Goal: Ask a question: Seek information or help from site administrators or community

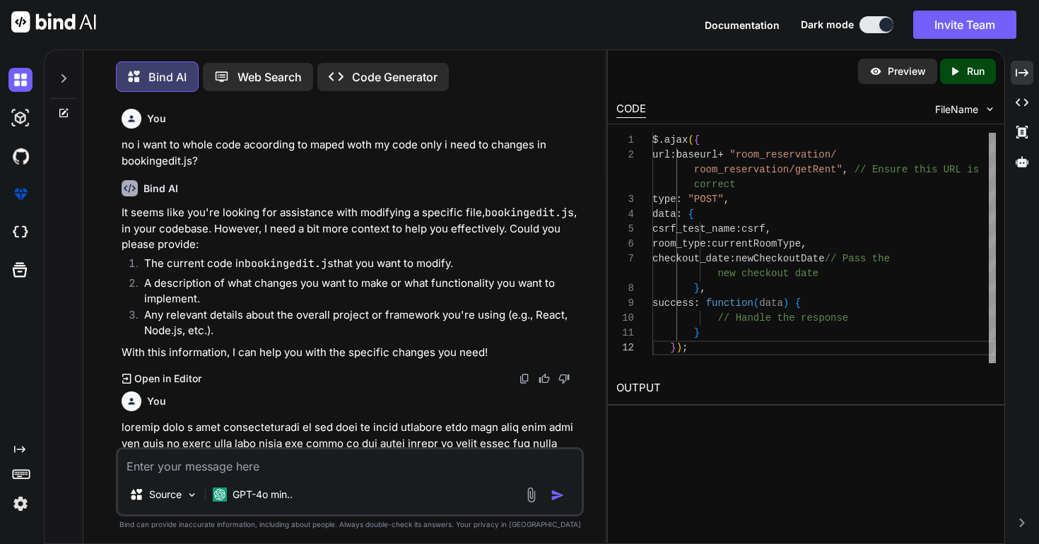
scroll to position [59, 0]
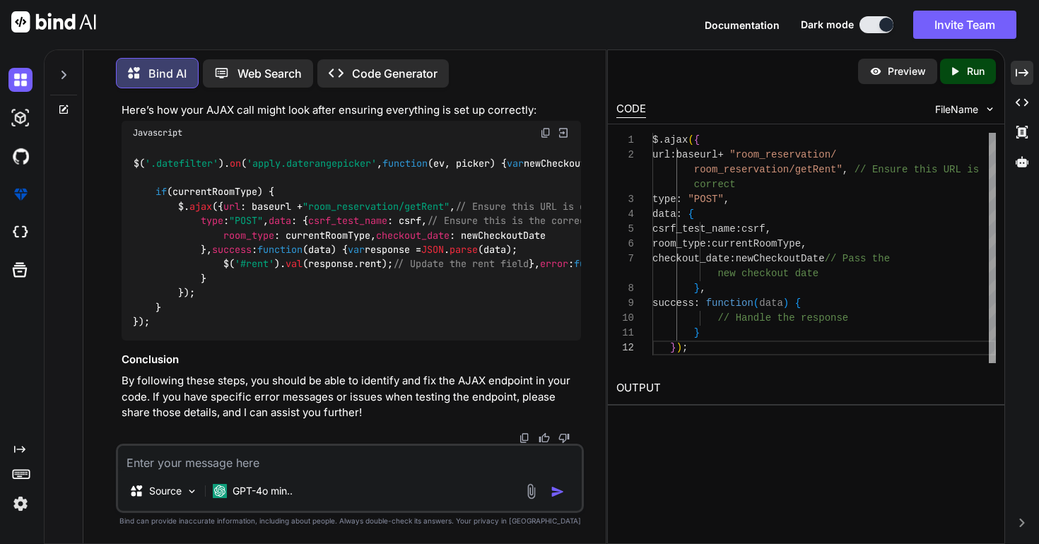
click at [286, 458] on textarea at bounding box center [349, 458] width 463 height 25
click at [403, 409] on p "By following these steps, you should be able to identify and fix the AJAX endpo…" at bounding box center [351, 397] width 459 height 48
click at [377, 457] on textarea "you" at bounding box center [349, 458] width 463 height 25
paste textarea "[DATE] 18:00"
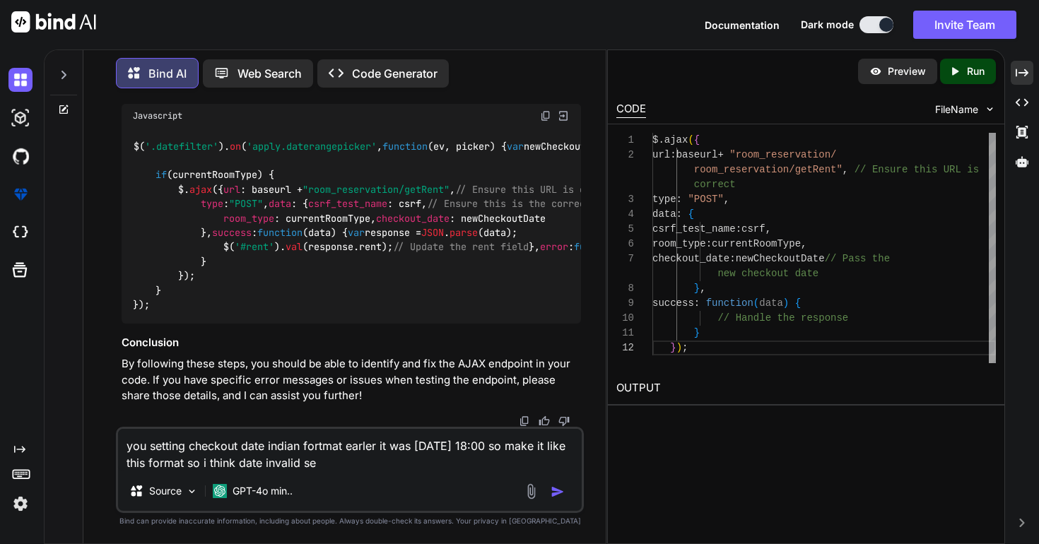
type textarea "you setting checkout date indian fortmat earler it was [DATE] 18:00 so make it …"
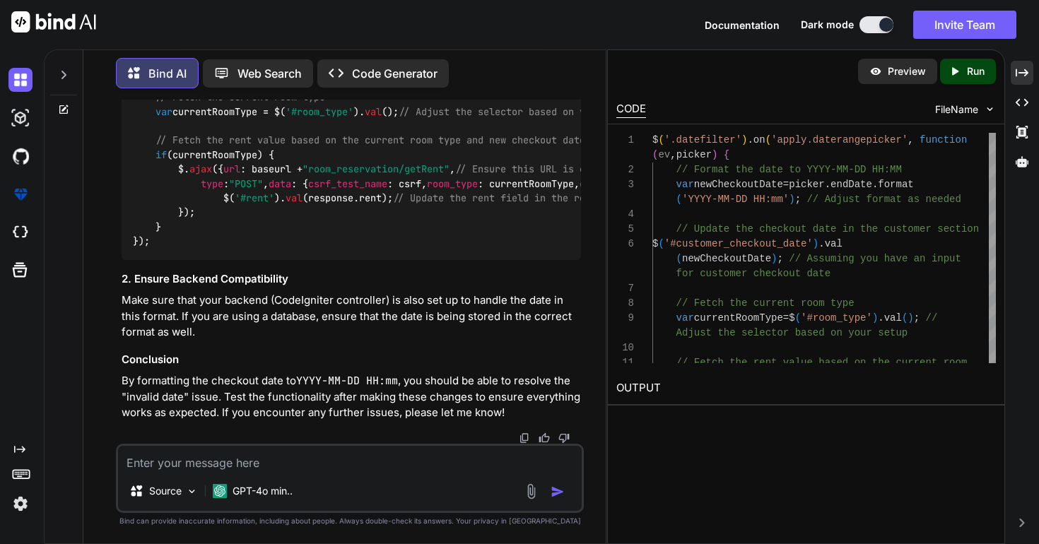
scroll to position [39290, 0]
click at [391, 466] on textarea at bounding box center [349, 458] width 463 height 25
paste textarea "$('.datefilter').on('apply.daterangepicker', function (ev, picker) { for (var j…"
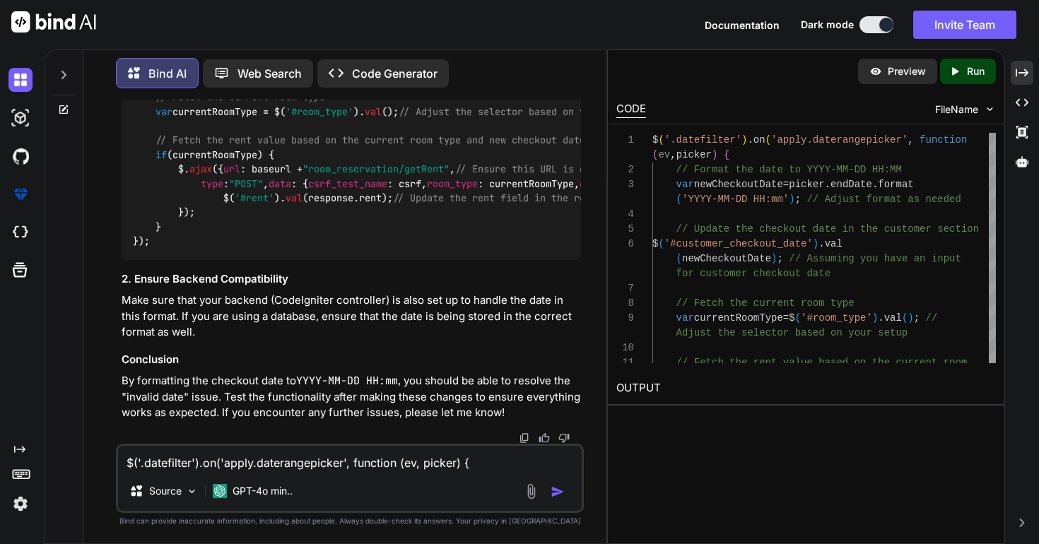
scroll to position [238, 0]
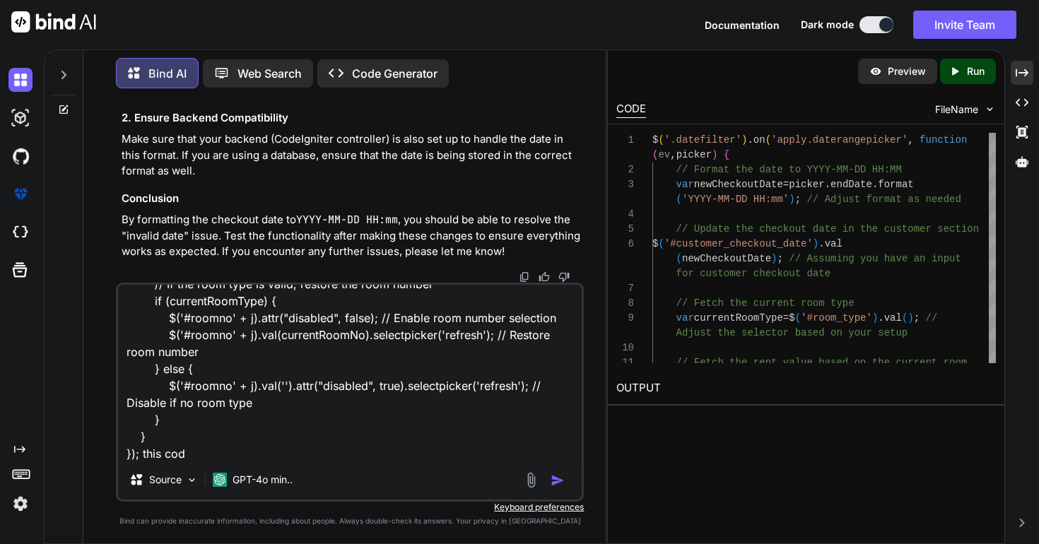
type textarea "$('.datefilter').on('apply.daterangepicker', function (ev, picker) { for (var j…"
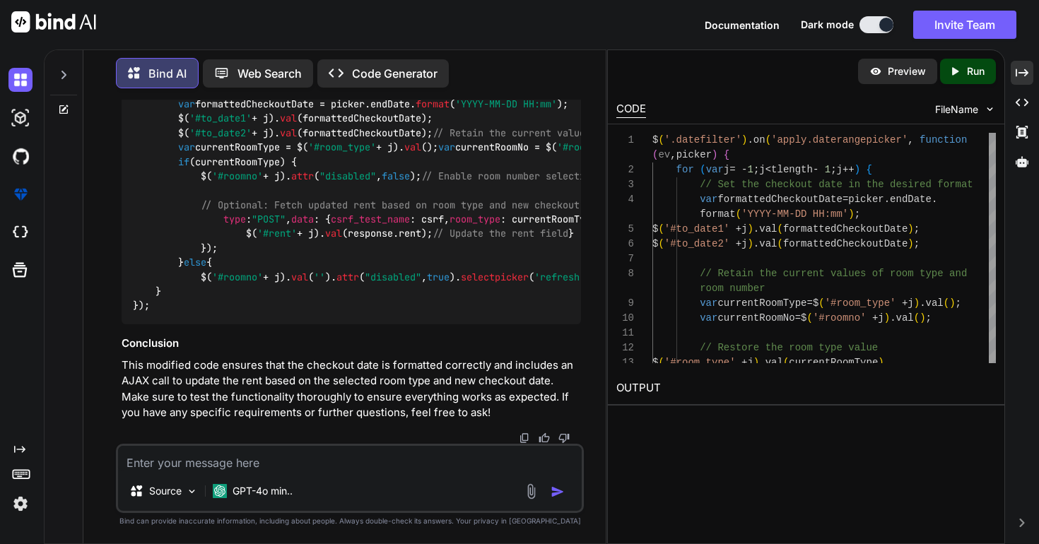
scroll to position [40722, 0]
click at [543, 65] on img at bounding box center [545, 59] width 11 height 11
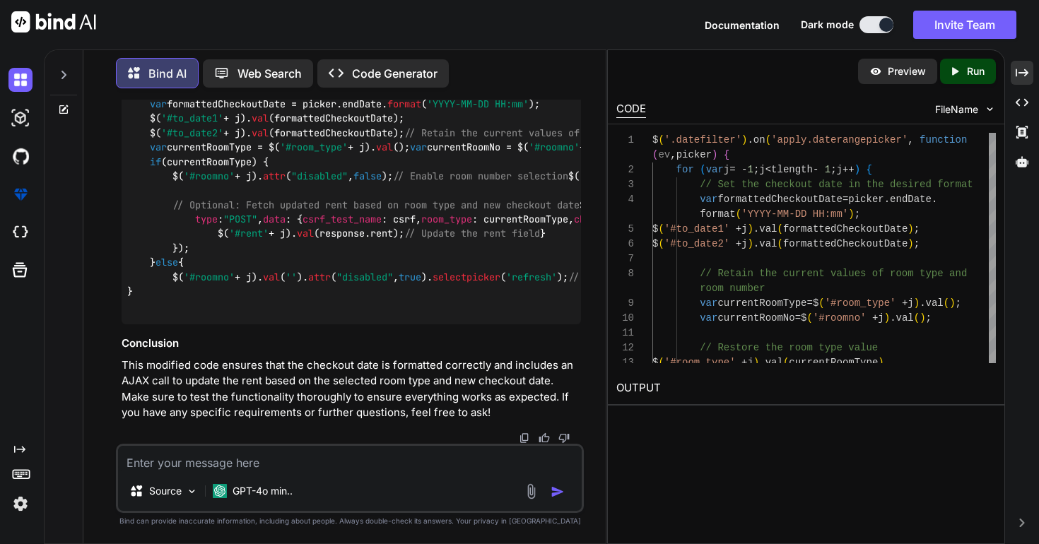
scroll to position [0, 14]
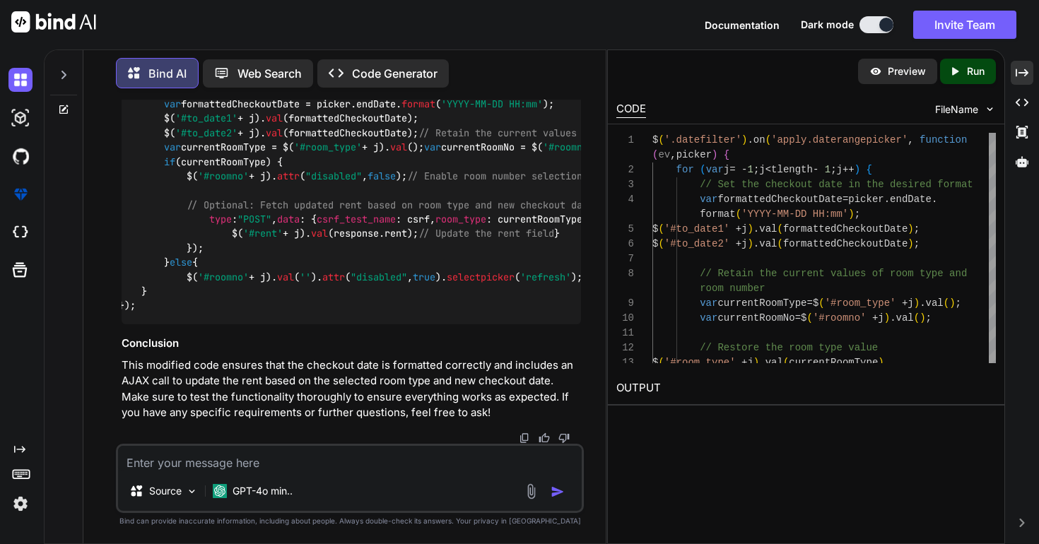
click at [271, 200] on code "$( '.datefilter' ). on ( 'apply.daterangepicker' , function ( ev, picker ) { fo…" at bounding box center [803, 198] width 1368 height 231
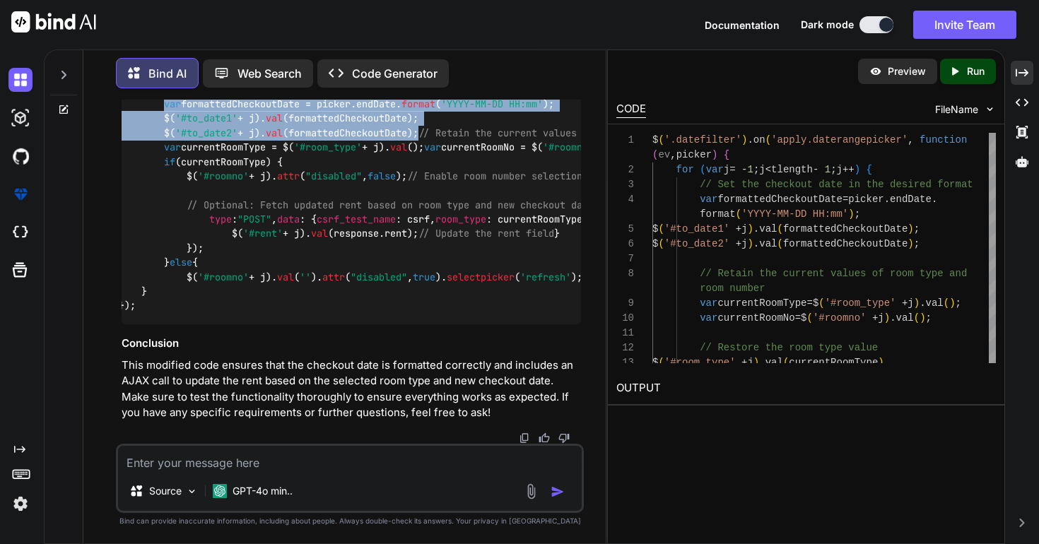
drag, startPoint x: 165, startPoint y: 201, endPoint x: 523, endPoint y: 225, distance: 359.0
click at [523, 226] on div "$( '.datefilter' ). on ( 'apply.daterangepicker' , function ( ev, picker ) { fo…" at bounding box center [351, 197] width 459 height 253
click at [453, 229] on div "$( '.datefilter' ). on ( 'apply.daterangepicker' , function ( ev, picker ) { fo…" at bounding box center [351, 197] width 459 height 253
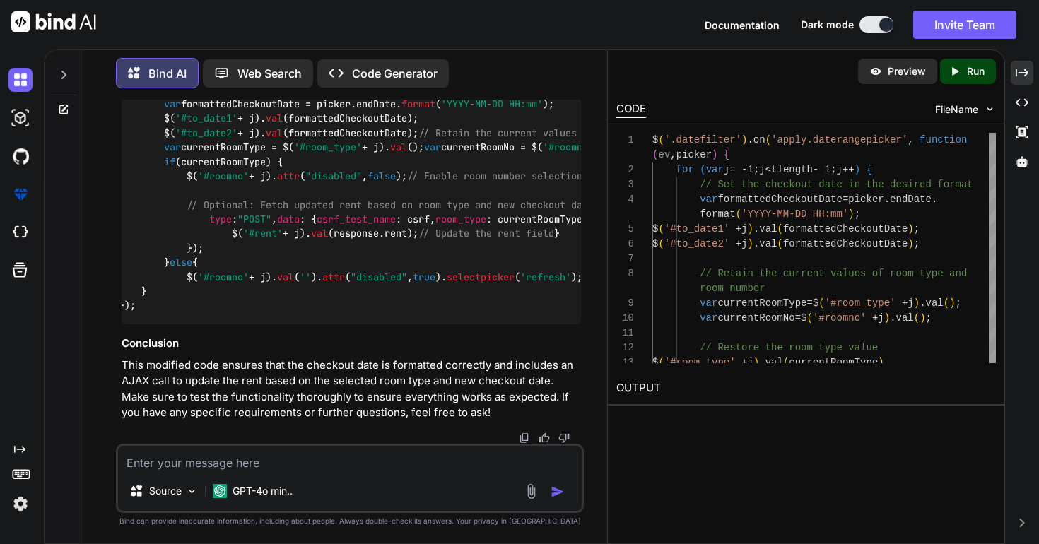
drag, startPoint x: 448, startPoint y: 237, endPoint x: 155, endPoint y: 191, distance: 296.1
click at [155, 191] on div "$( '.datefilter' ). on ( 'apply.daterangepicker' , function ( ev, picker ) { fo…" at bounding box center [351, 197] width 459 height 253
copy code "// Set the checkout date in the desired format var formattedCheckoutDate = pick…"
click at [300, 466] on textarea at bounding box center [349, 458] width 463 height 25
paste textarea "a<input type="text" class="form-control ex-room datefilter4" id="to_date2-1" pl…"
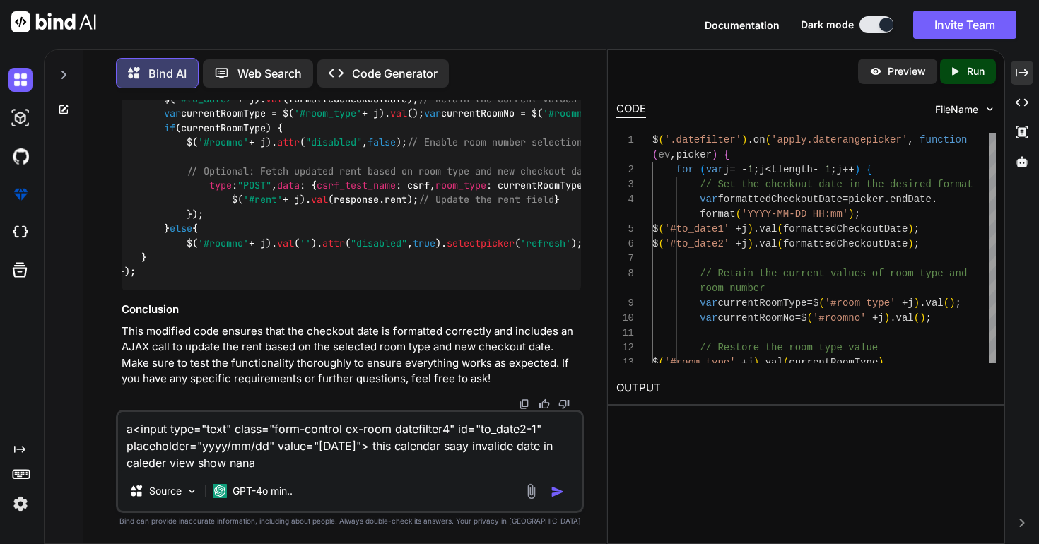
type textarea "a<input type="text" class="form-control ex-room datefilter4" id="to_date2-1" pl…"
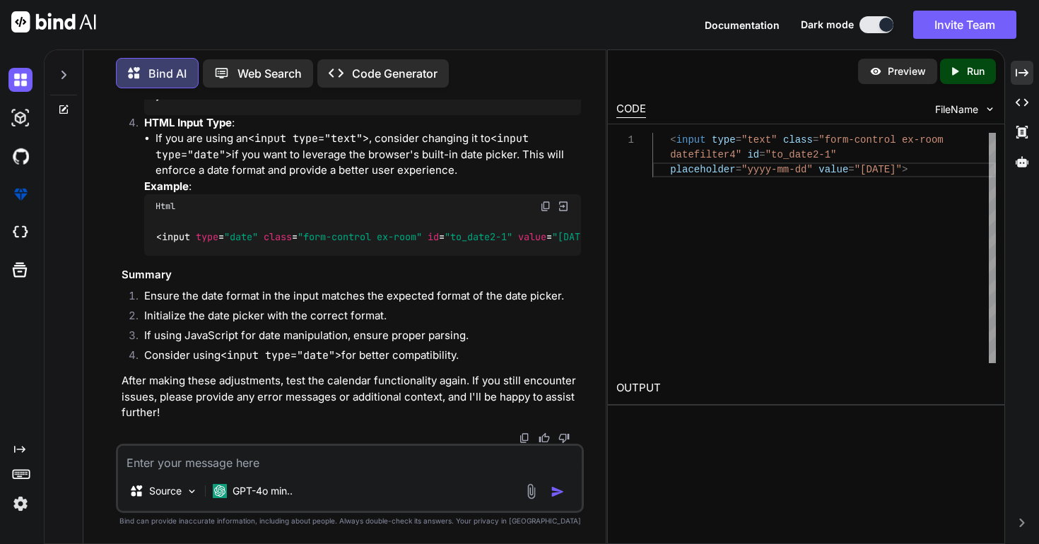
scroll to position [41830, 0]
type textarea "final code"
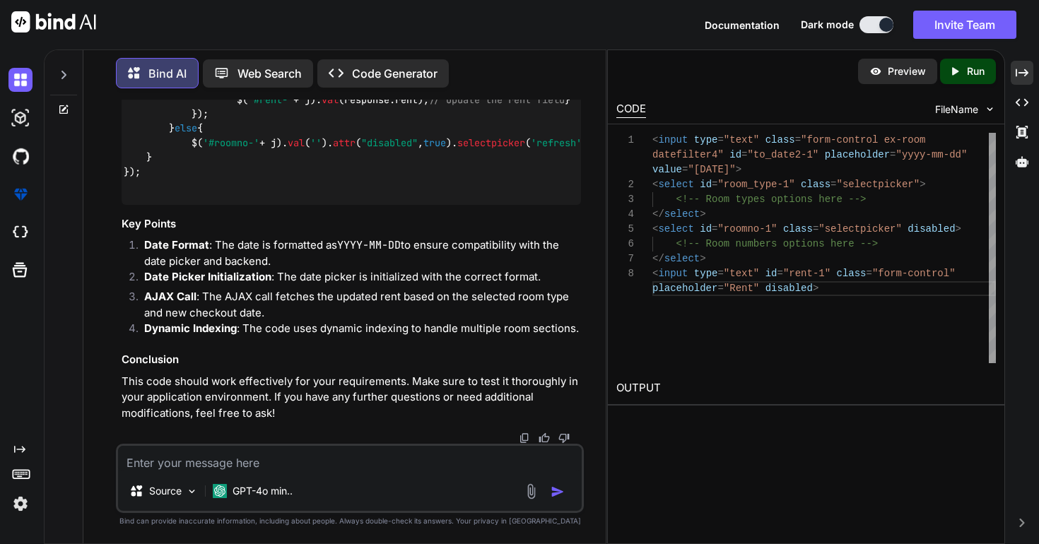
scroll to position [0, 0]
drag, startPoint x: 185, startPoint y: 244, endPoint x: 146, endPoint y: 176, distance: 78.8
click at [146, 176] on div "$( document ). ready ( function ( ) { // Initialize the date picker $( '.datefi…" at bounding box center [351, 71] width 459 height 268
copy code "// Initialize the date picker $( '.datefilter4' ). datepicker ({ format : 'yyyy…"
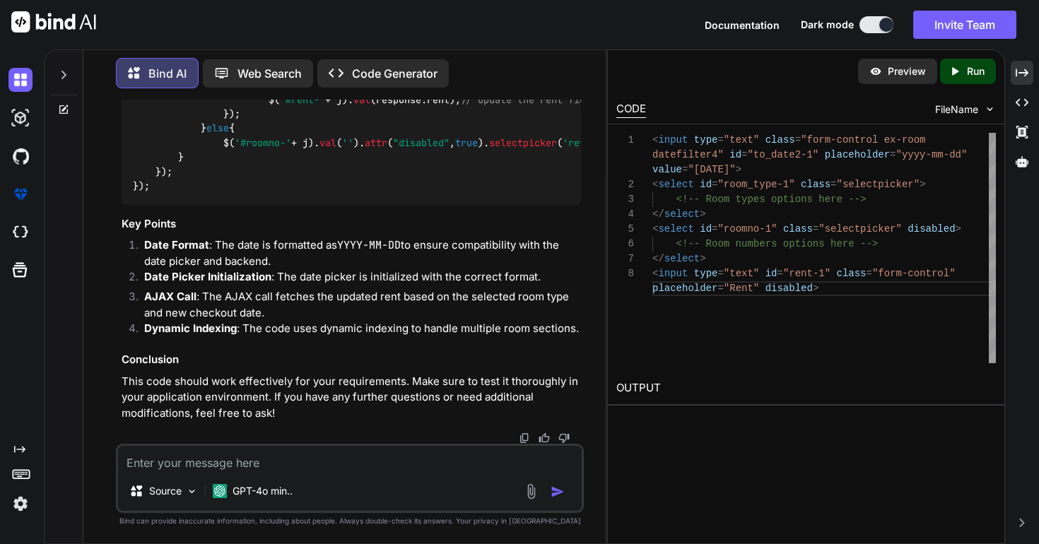
click at [256, 457] on textarea at bounding box center [349, 458] width 463 height 25
paste textarea "<input type="text" class="form-control ex-room datefilter3" id="from_date2-1" p…"
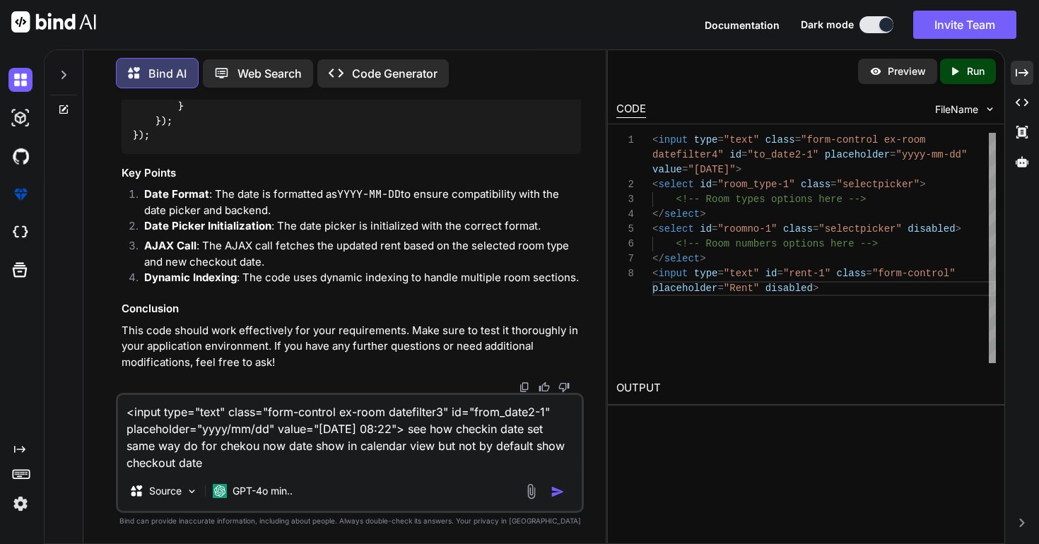
paste textarea "<input type="text" class="form-control ex-room datefilter4 hasDatepicker" id="t…"
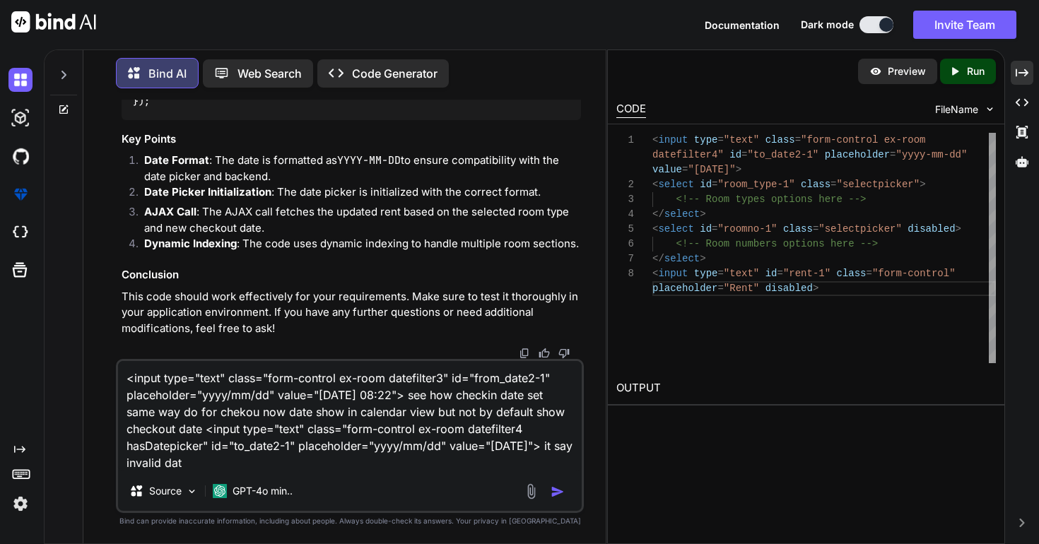
type textarea "<input type="text" class="form-control ex-room datefilter3" id="from_date2-1" p…"
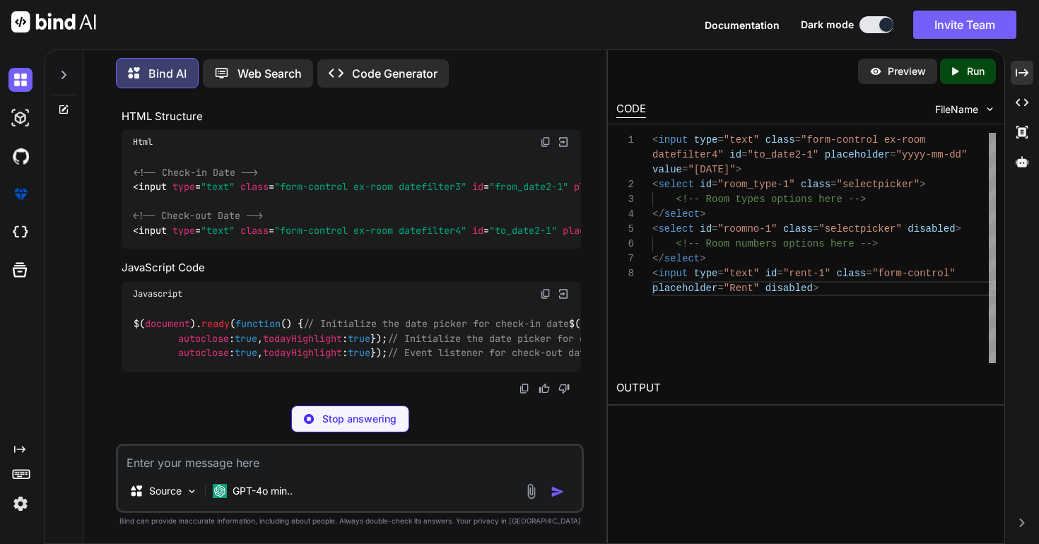
scroll to position [44449, 0]
click at [545, 288] on img at bounding box center [545, 293] width 11 height 11
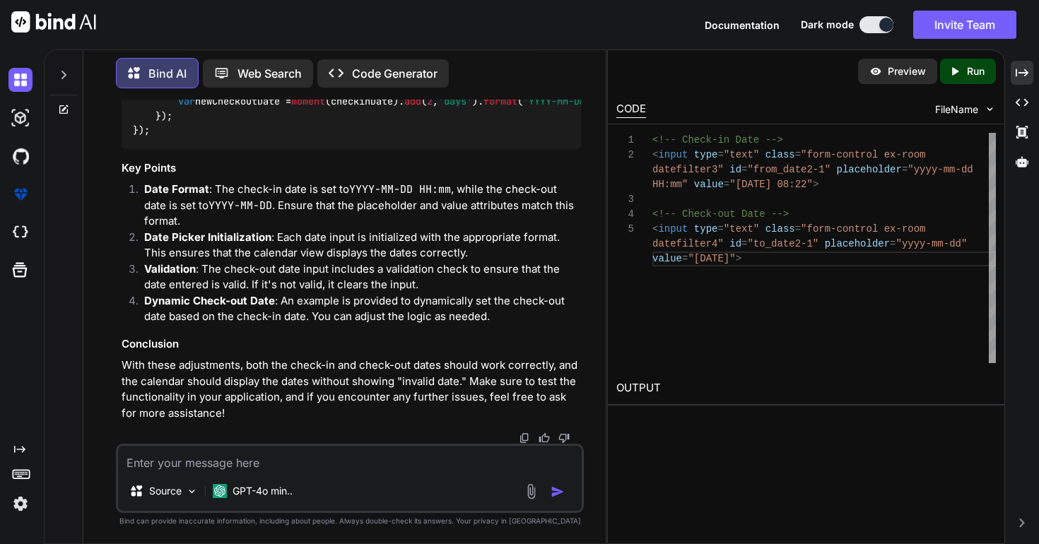
scroll to position [44336, 0]
click at [269, 464] on textarea at bounding box center [349, 458] width 463 height 25
type textarea "still same"
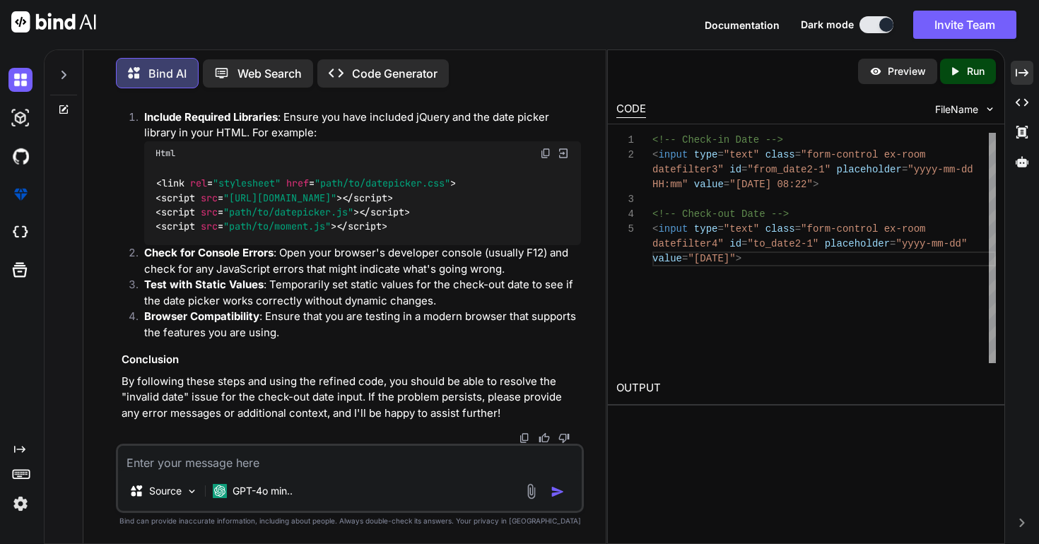
scroll to position [45736, 0]
click at [324, 461] on textarea at bounding box center [349, 458] width 463 height 25
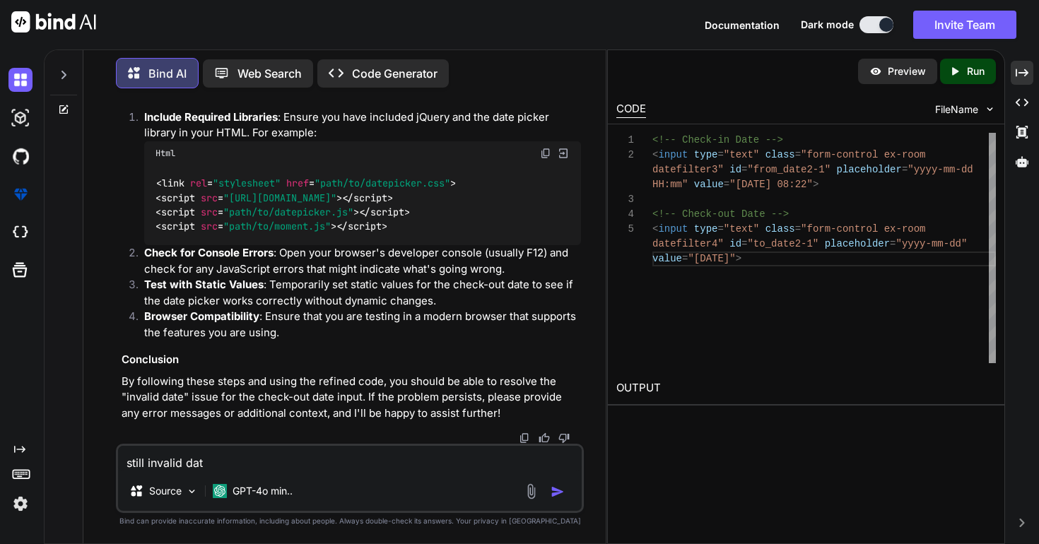
type textarea "still invalid date"
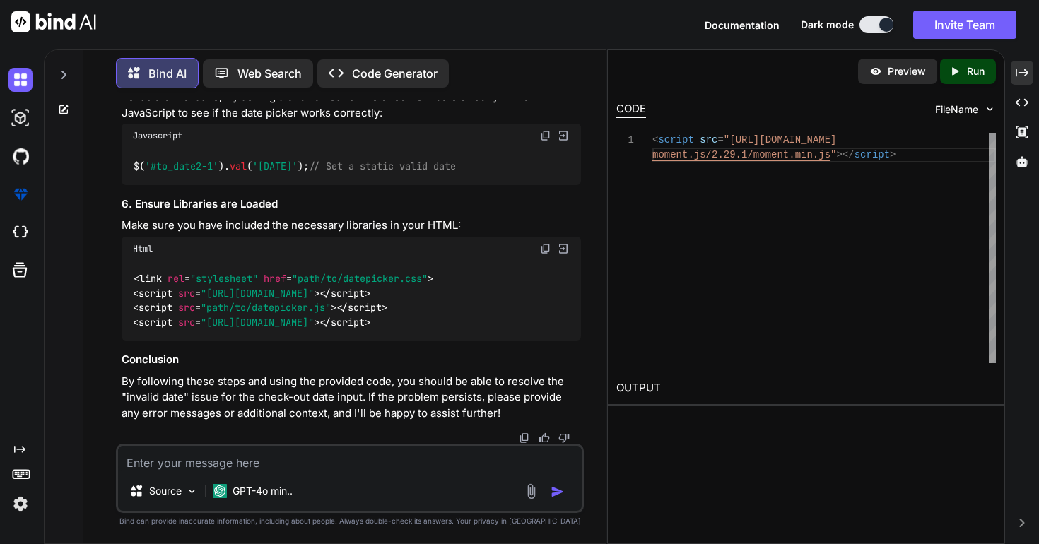
scroll to position [47305, 0]
click at [280, 471] on textarea at bounding box center [349, 458] width 463 height 25
type textarea "see prooblms is that"
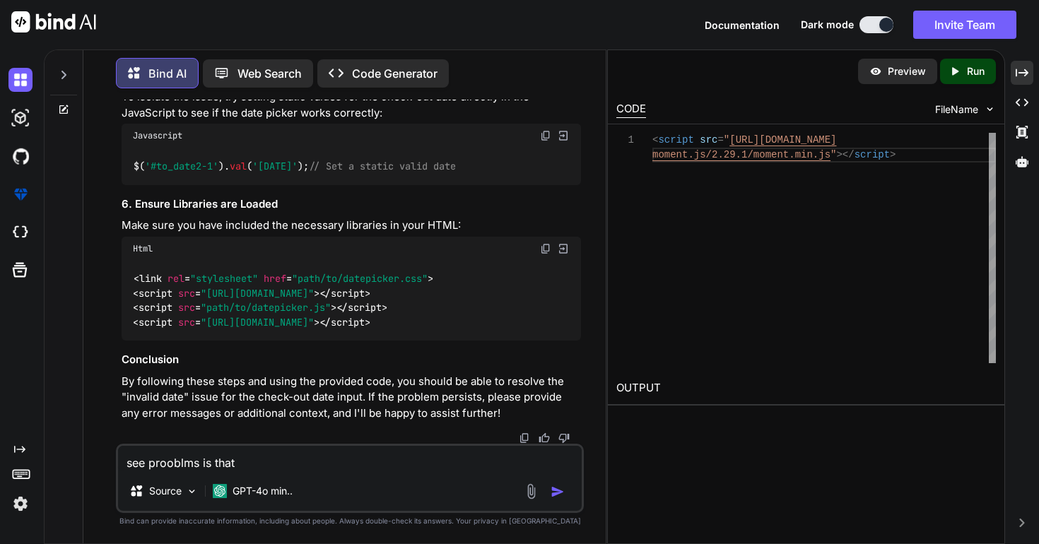
click at [289, 460] on textarea "see prooblms is that" at bounding box center [349, 458] width 463 height 25
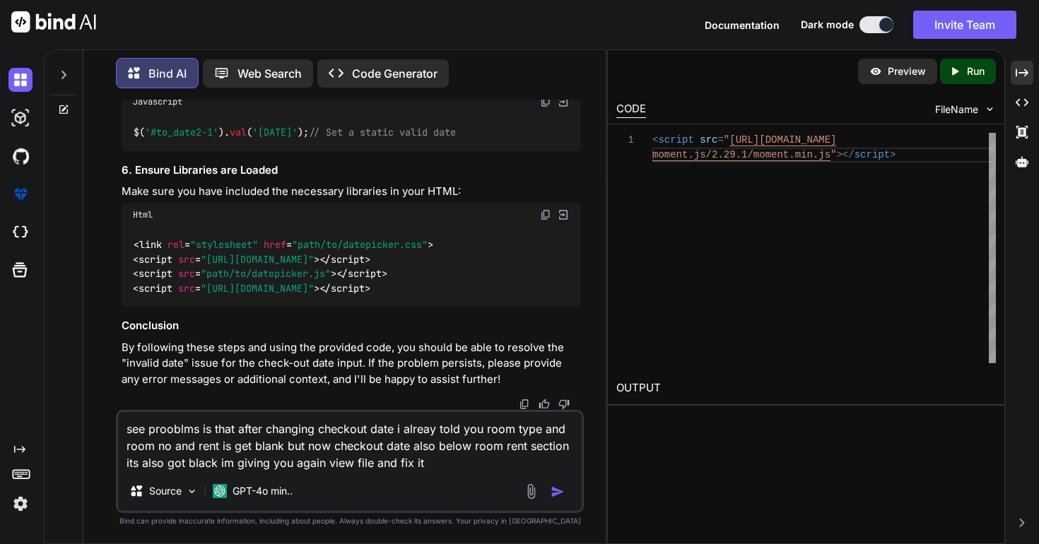
paste textarea "<link rel="stylesheet" href="<?php echo MOD_URL.$module;?>/assets/css/custom.cs…"
type textarea "see prooblms is that after changing checkout date i alreay told you room type a…"
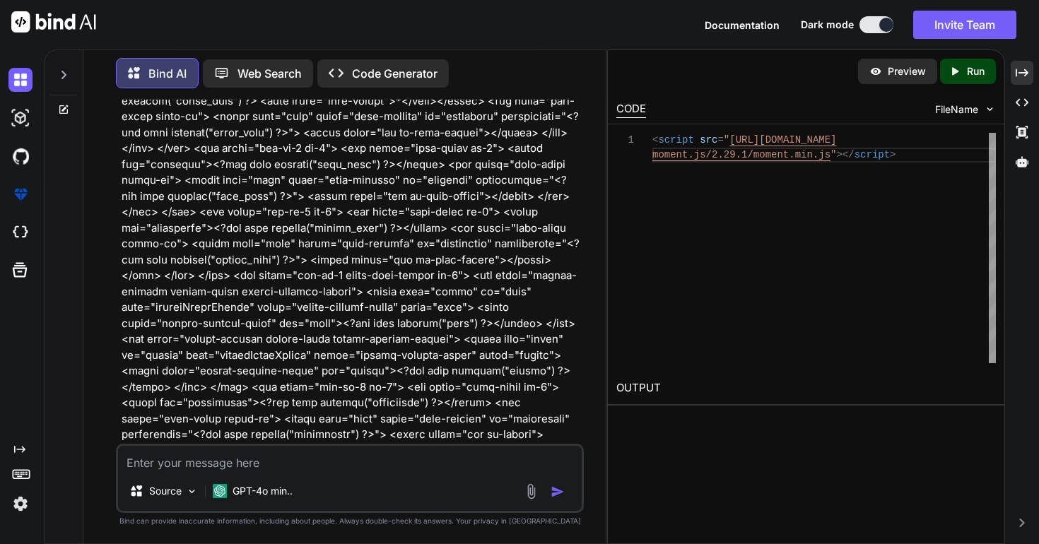
scroll to position [48389, 0]
